Goal: Task Accomplishment & Management: Use online tool/utility

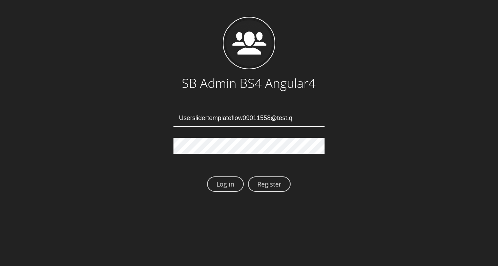
type input "Userslidertemplateflow09011558@test.qa"
type input "Userslidertemplateflow09011602@test.qa"
